Goal: Find specific page/section: Find specific page/section

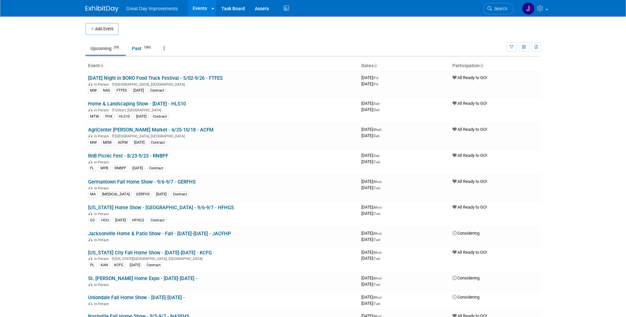
click at [493, 8] on span "Search" at bounding box center [499, 8] width 15 height 5
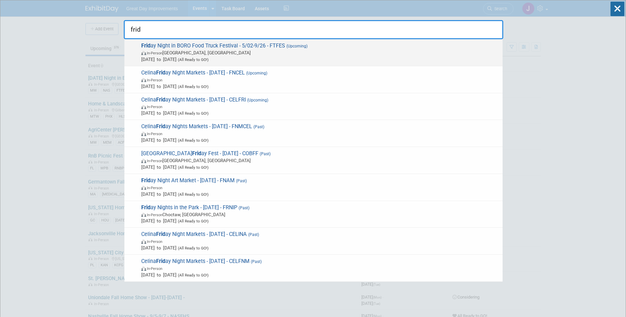
type input "frid"
click at [285, 58] on span "[DATE] to [DATE] (All Ready to GO!)" at bounding box center [320, 59] width 358 height 7
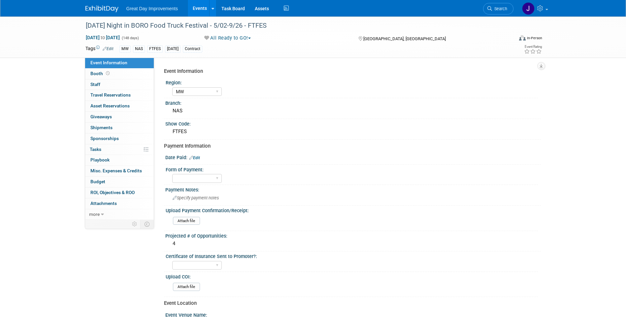
select select "MW"
click at [258, 25] on div "[DATE] Night in BORO Food Truck Festival - 5/02-9/26 - FTFES" at bounding box center [293, 26] width 420 height 12
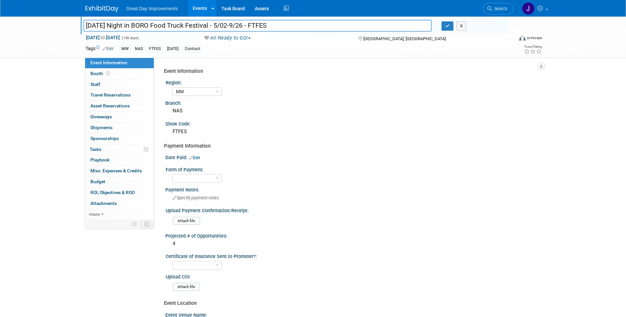
click at [258, 25] on input "[DATE] Night in BORO Food Truck Festival - 5/02-9/26 - FTFES" at bounding box center [257, 26] width 348 height 12
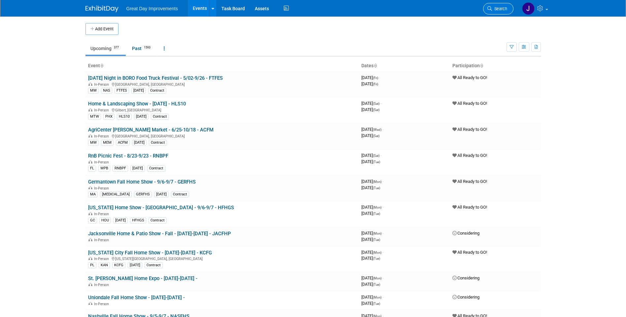
click at [506, 8] on span "Search" at bounding box center [499, 8] width 15 height 5
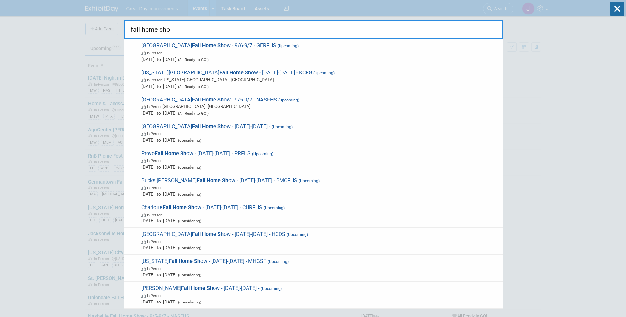
type input "fall home show"
drag, startPoint x: 150, startPoint y: 31, endPoint x: 107, endPoint y: 26, distance: 43.5
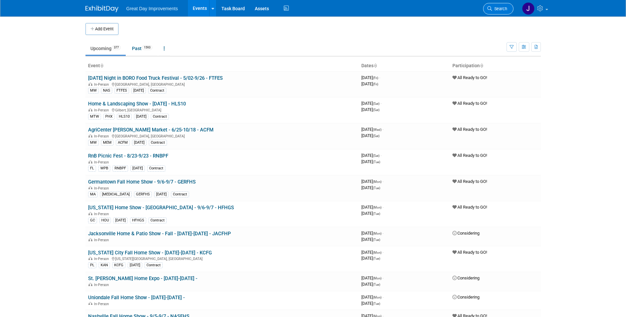
click at [503, 11] on span "Search" at bounding box center [499, 8] width 15 height 5
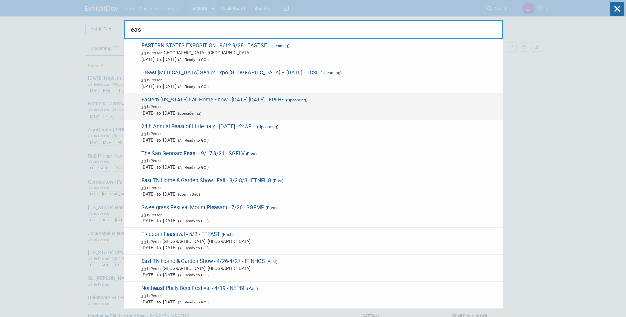
type input "eas"
click at [297, 106] on span "In-Person" at bounding box center [320, 106] width 358 height 7
